Goal: Information Seeking & Learning: Learn about a topic

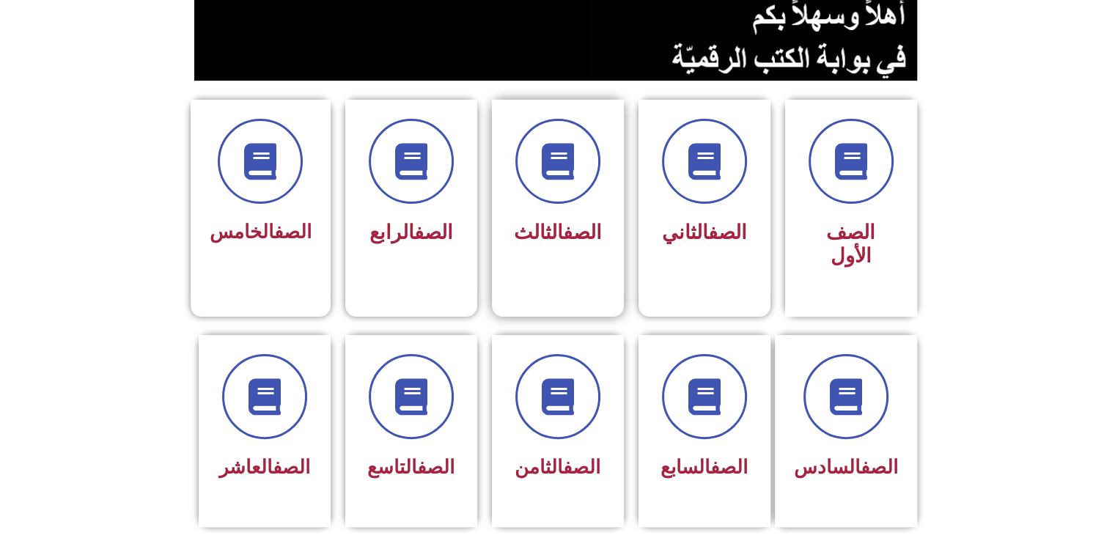
scroll to position [513, 0]
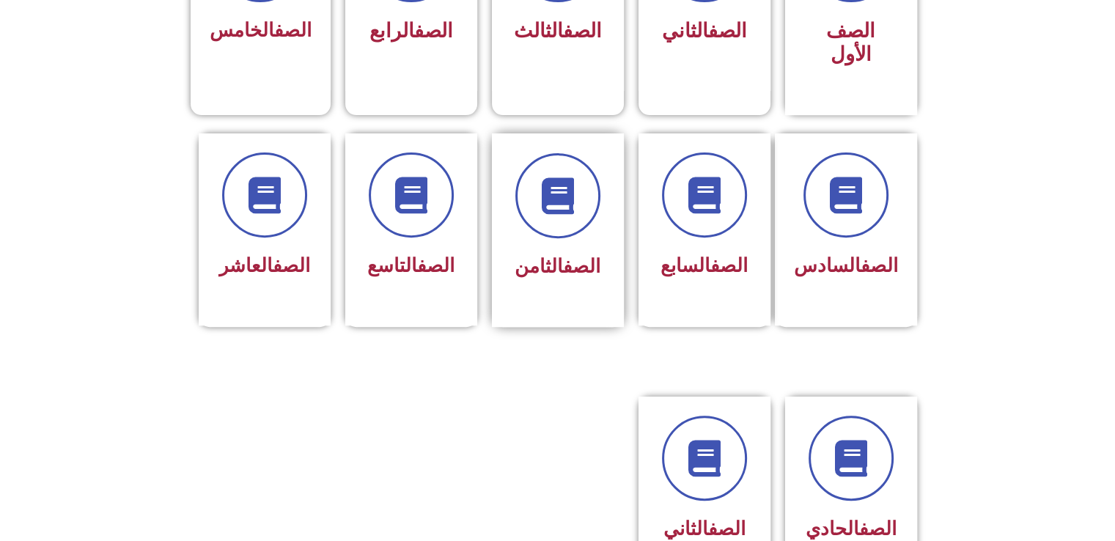
click at [575, 255] on link "الصف" at bounding box center [581, 266] width 37 height 22
click at [569, 204] on span at bounding box center [558, 196] width 94 height 94
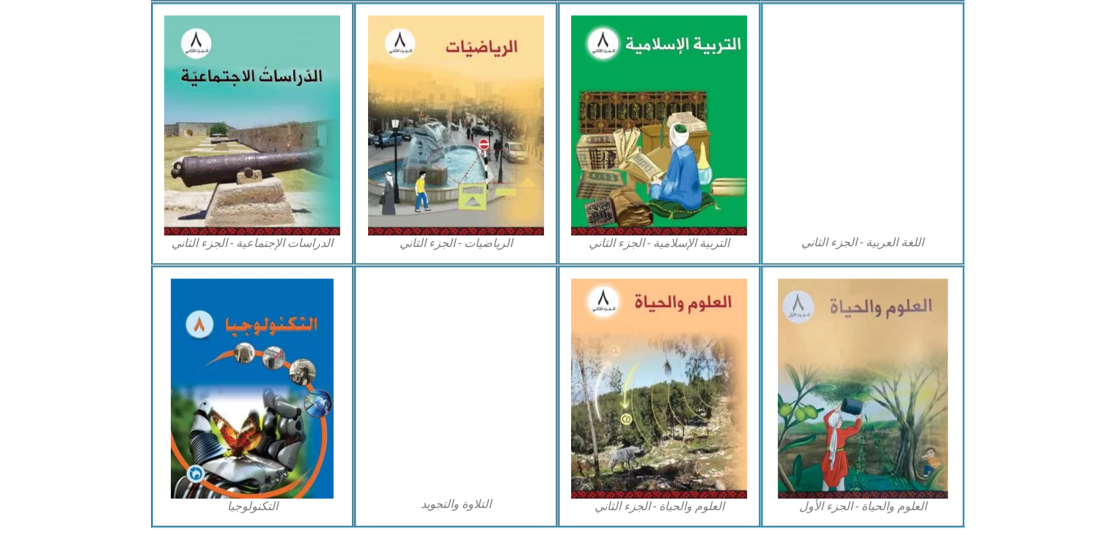
scroll to position [733, 0]
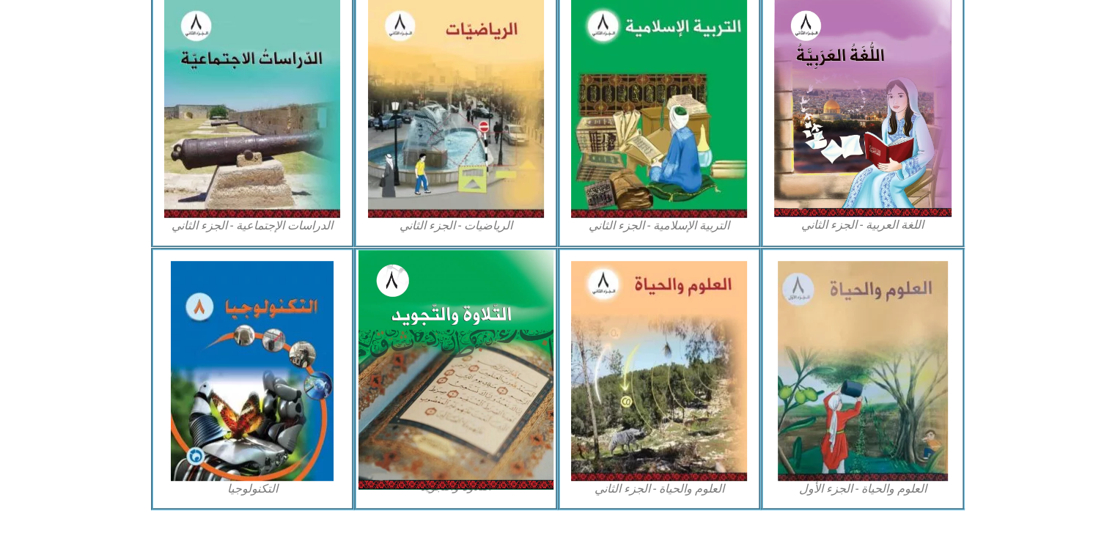
click at [443, 314] on img at bounding box center [455, 370] width 195 height 240
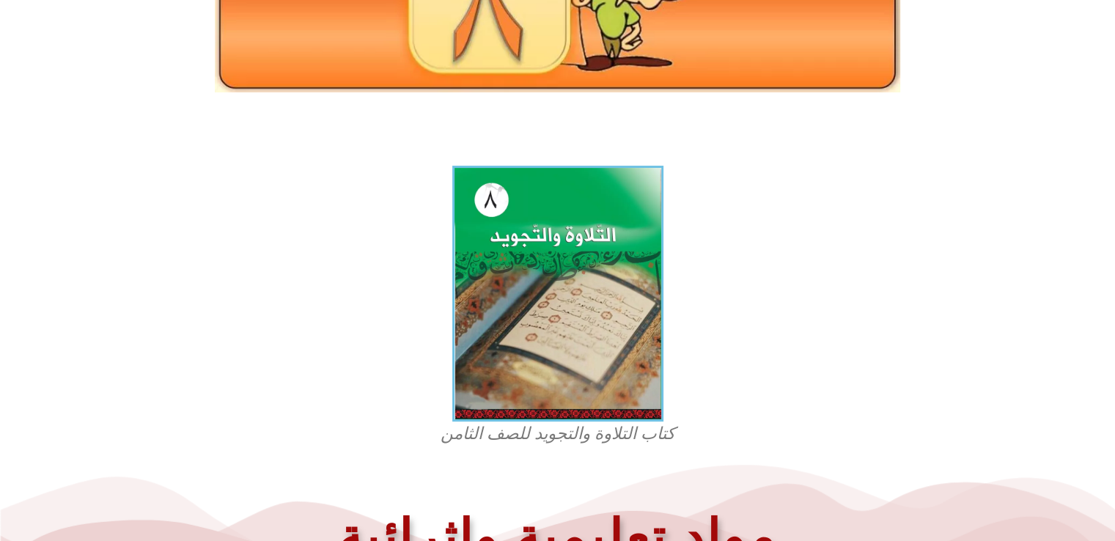
scroll to position [293, 0]
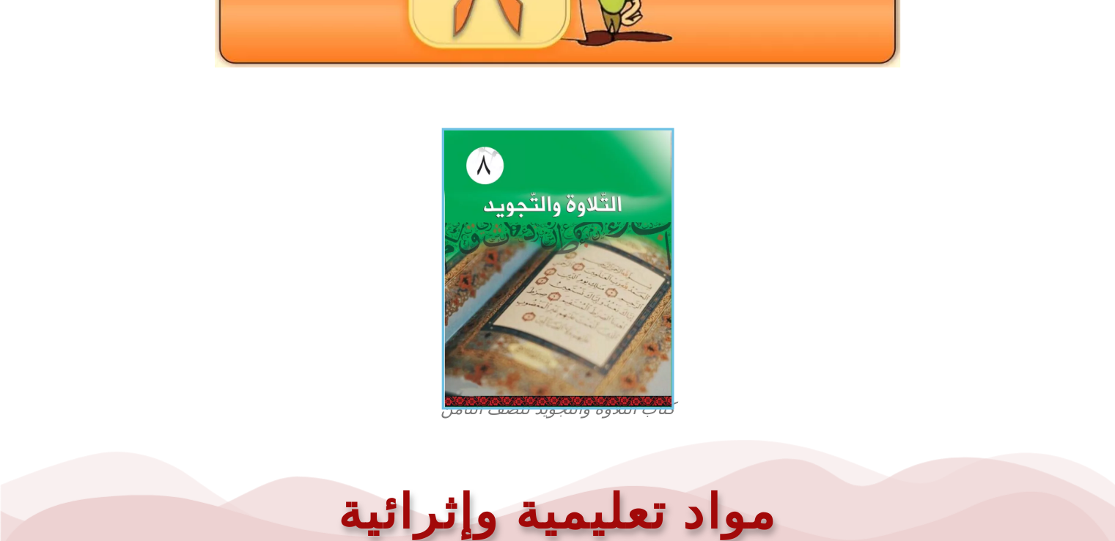
click at [550, 314] on img at bounding box center [557, 268] width 232 height 281
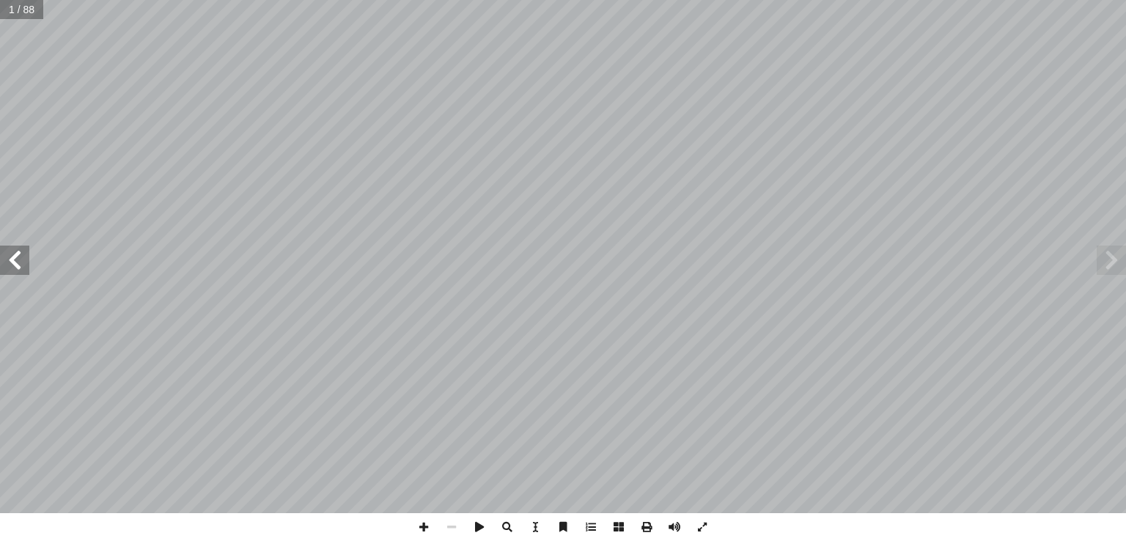
click at [18, 270] on span at bounding box center [14, 260] width 29 height 29
click at [18, 266] on span at bounding box center [14, 260] width 29 height 29
click at [18, 269] on span at bounding box center [14, 260] width 29 height 29
click at [1113, 270] on span at bounding box center [1110, 260] width 29 height 29
click at [15, 262] on span at bounding box center [14, 260] width 29 height 29
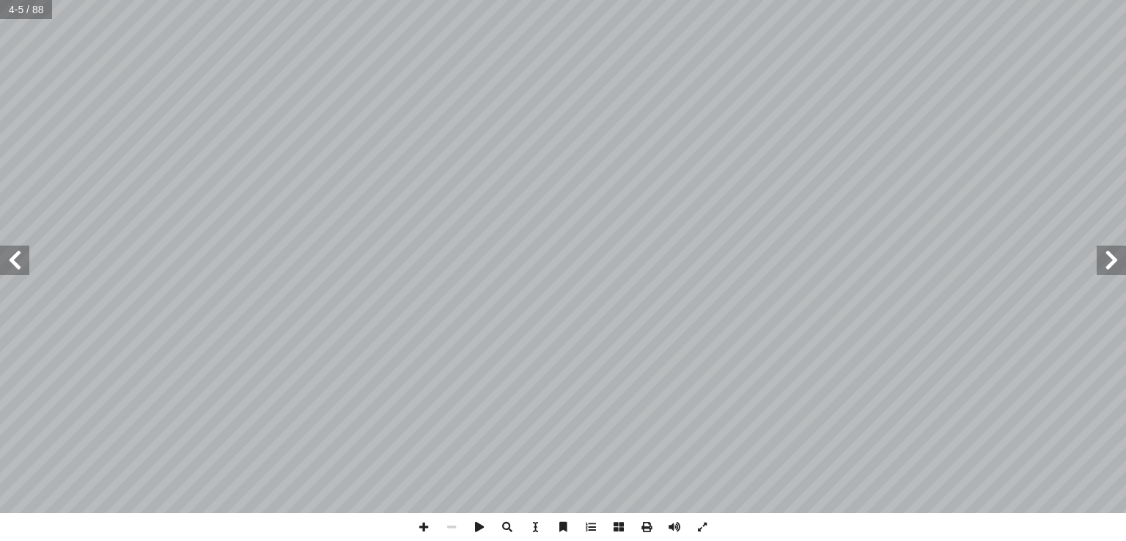
click at [15, 262] on span at bounding box center [14, 260] width 29 height 29
click at [18, 260] on span at bounding box center [14, 260] width 29 height 29
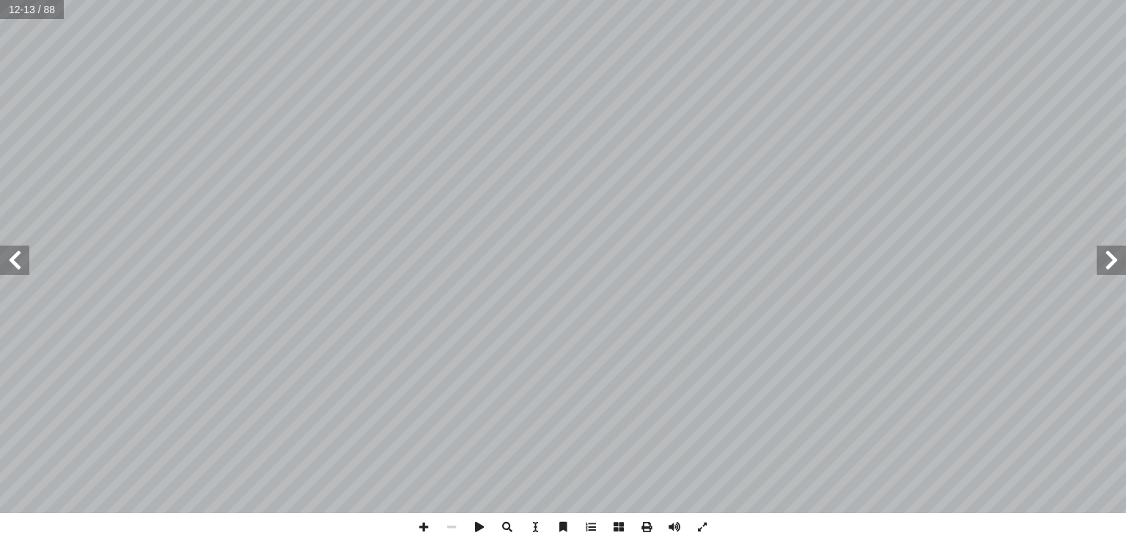
click at [18, 260] on span at bounding box center [14, 260] width 29 height 29
click at [1125, 260] on span at bounding box center [1110, 260] width 29 height 29
click at [1123, 259] on span at bounding box center [1110, 260] width 29 height 29
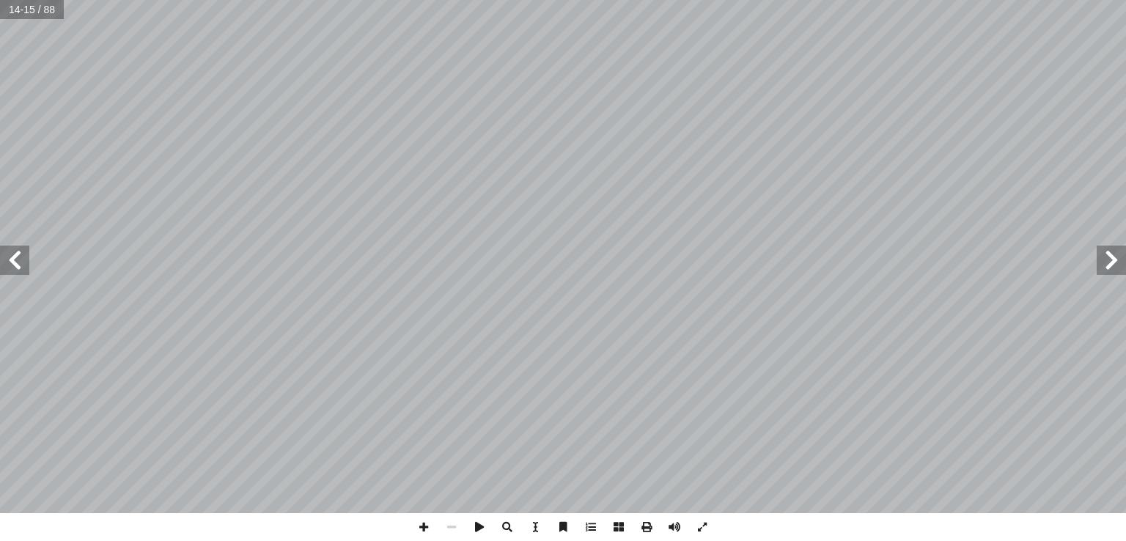
click at [1123, 259] on span at bounding box center [1110, 260] width 29 height 29
